Goal: Navigation & Orientation: Go to known website

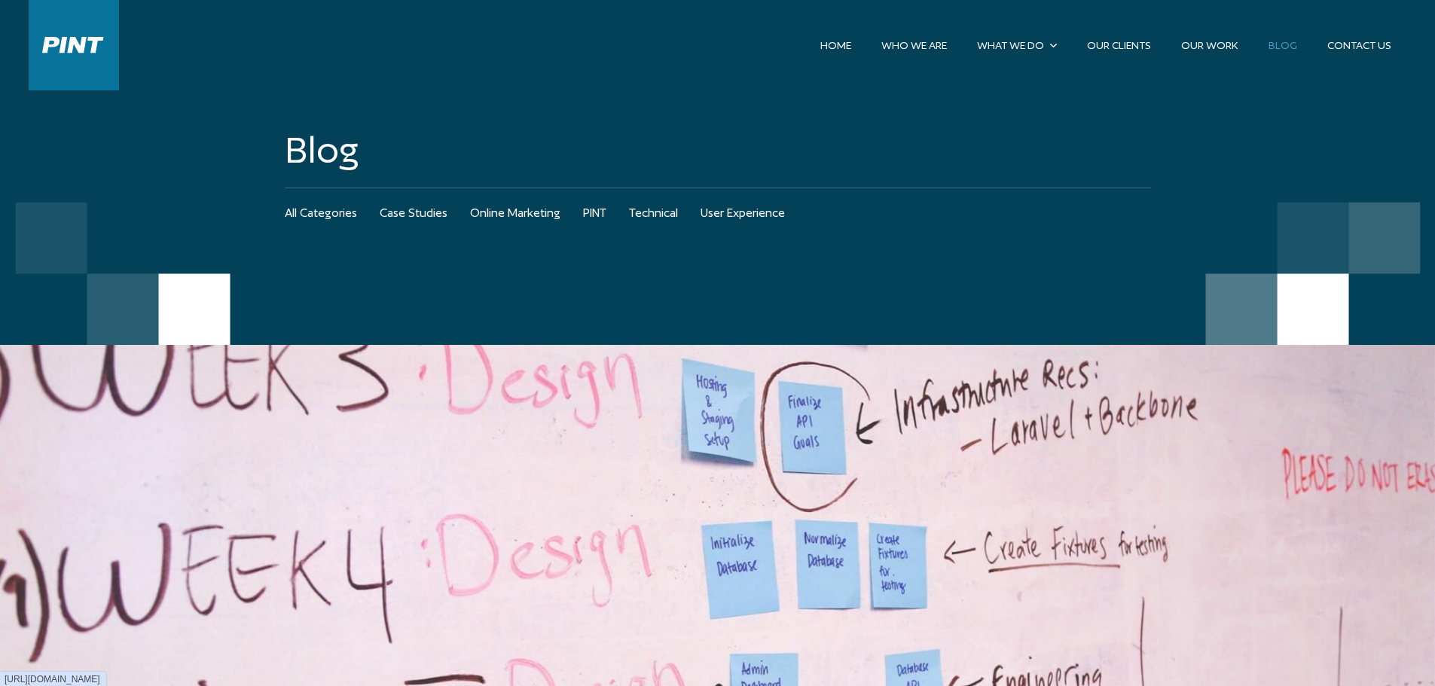
click at [81, 44] on pint-logo at bounding box center [74, 45] width 90 height 90
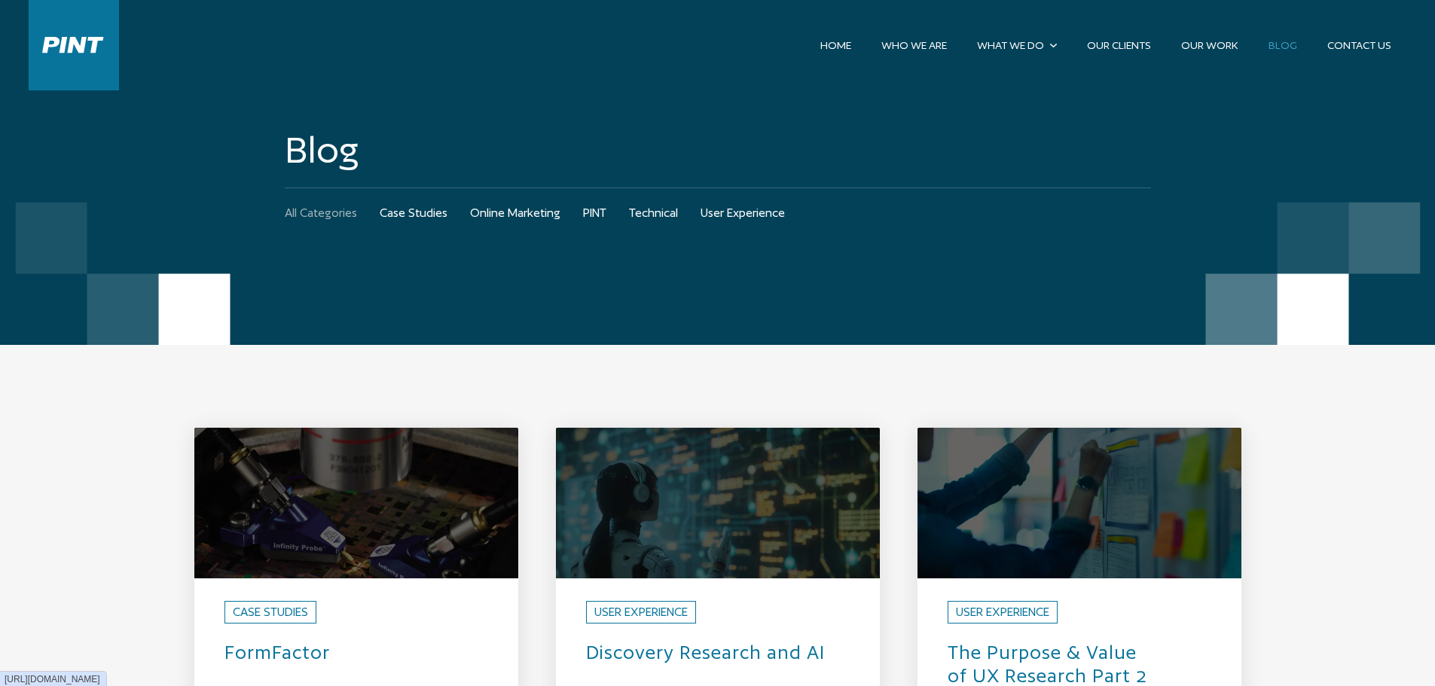
click at [85, 43] on pint-logo at bounding box center [74, 45] width 90 height 90
click at [857, 47] on link "Home" at bounding box center [835, 45] width 61 height 26
